Goal: Check status

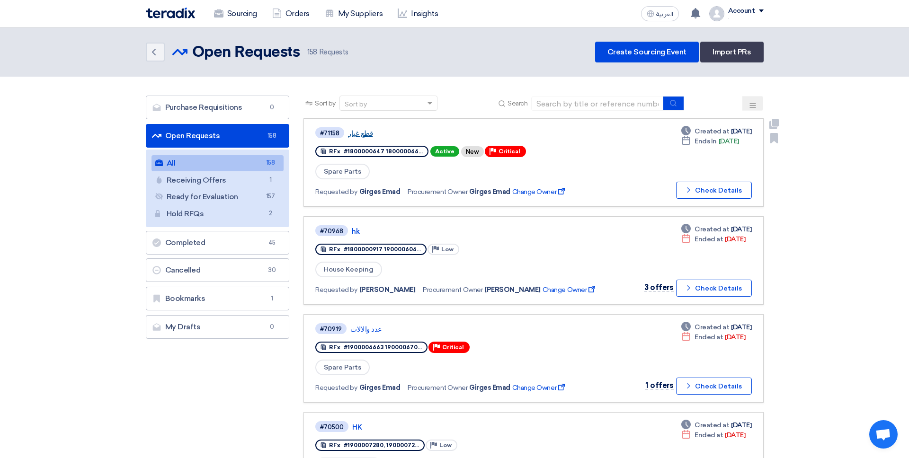
click at [364, 133] on link "قطع غيار" at bounding box center [466, 133] width 237 height 9
